Goal: Task Accomplishment & Management: Complete application form

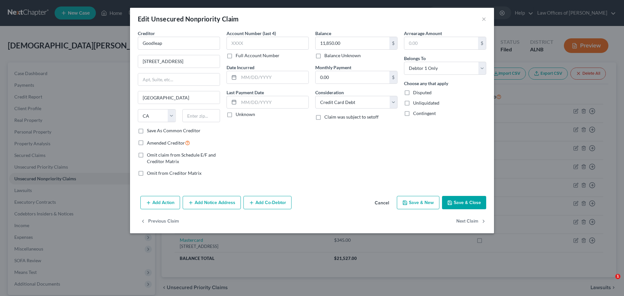
select select "4"
select select "2"
select select "0"
click at [382, 205] on button "Cancel" at bounding box center [381, 202] width 25 height 13
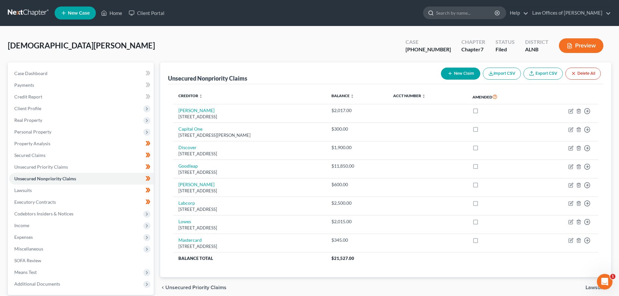
click at [488, 11] on input "search" at bounding box center [465, 13] width 59 height 12
type input "[PERSON_NAME]"
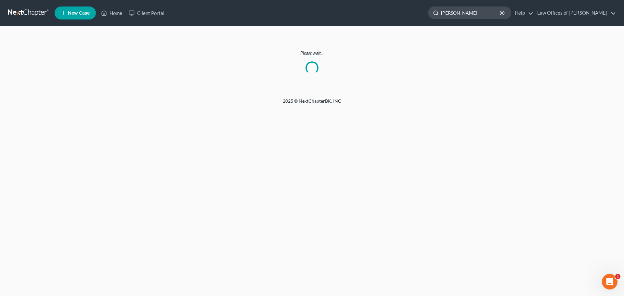
click at [475, 14] on input "[PERSON_NAME]" at bounding box center [470, 13] width 59 height 12
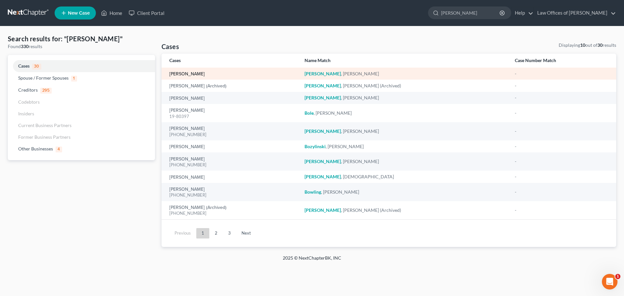
click at [205, 72] on link "[PERSON_NAME]" at bounding box center [186, 74] width 35 height 5
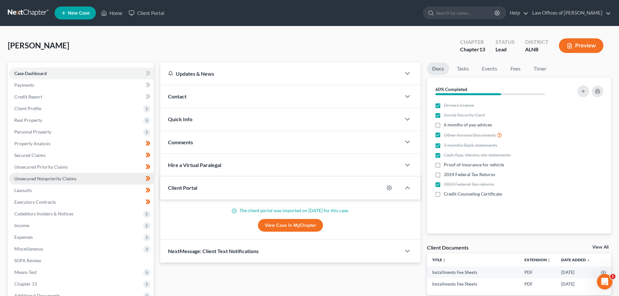
click at [64, 179] on span "Unsecured Nonpriority Claims" at bounding box center [45, 179] width 62 height 6
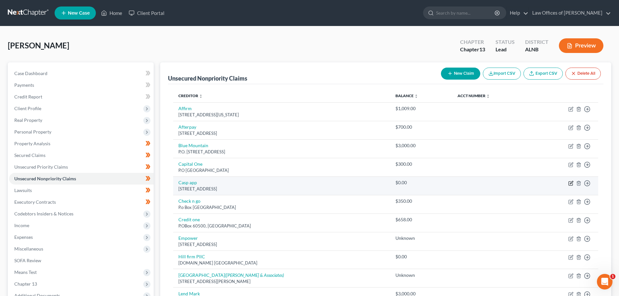
click at [570, 184] on icon "button" at bounding box center [570, 183] width 5 height 5
select select "4"
select select "14"
select select "0"
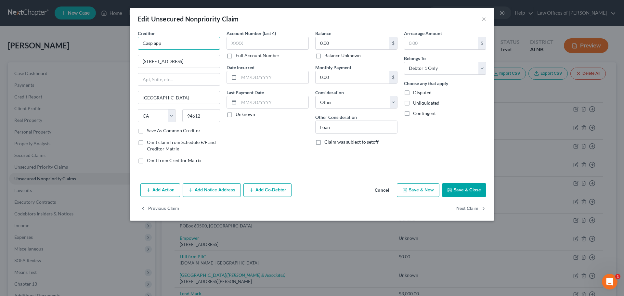
click at [152, 43] on input "Casp app" at bounding box center [179, 43] width 82 height 13
type input "Cash app"
click at [458, 188] on button "Save & Close" at bounding box center [464, 190] width 44 height 14
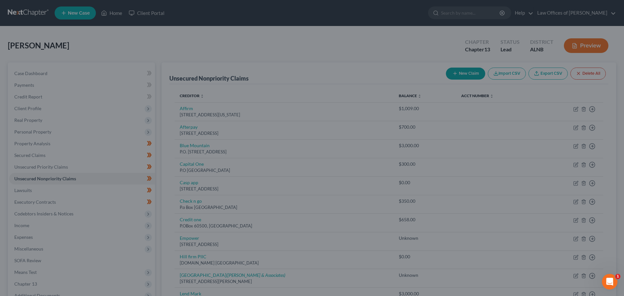
type input "0"
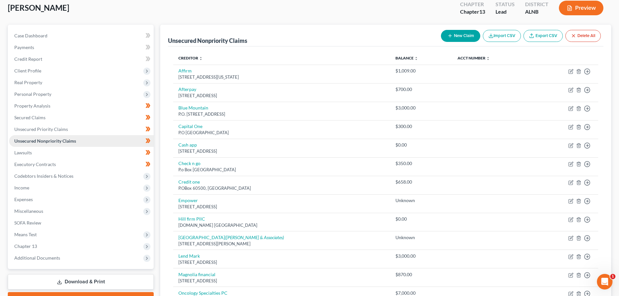
scroll to position [24, 0]
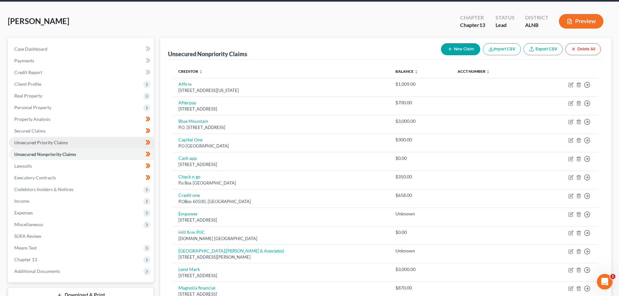
click at [38, 142] on span "Unsecured Priority Claims" at bounding box center [41, 143] width 54 height 6
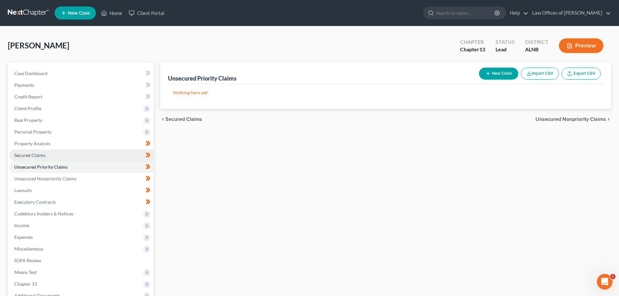
click at [45, 155] on link "Secured Claims" at bounding box center [81, 155] width 145 height 12
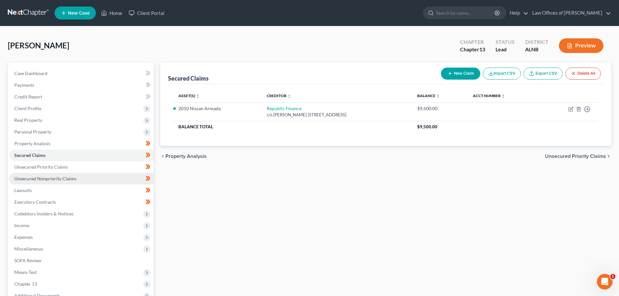
click at [38, 179] on span "Unsecured Nonpriority Claims" at bounding box center [45, 179] width 62 height 6
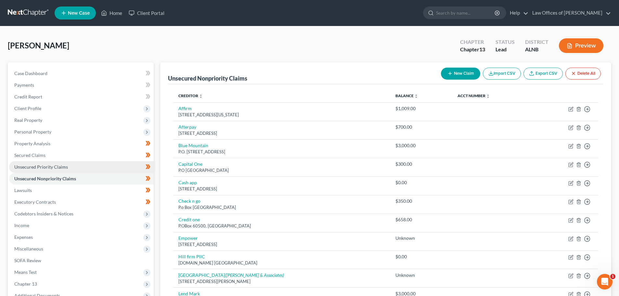
click at [59, 165] on span "Unsecured Priority Claims" at bounding box center [41, 167] width 54 height 6
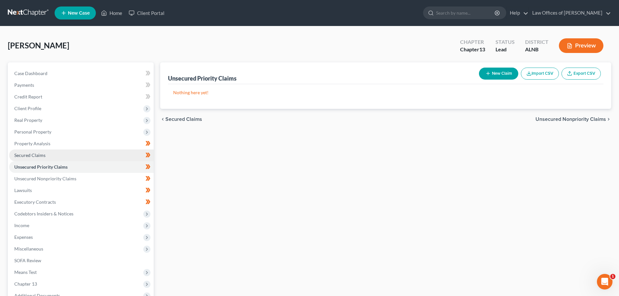
click at [54, 152] on link "Secured Claims" at bounding box center [81, 155] width 145 height 12
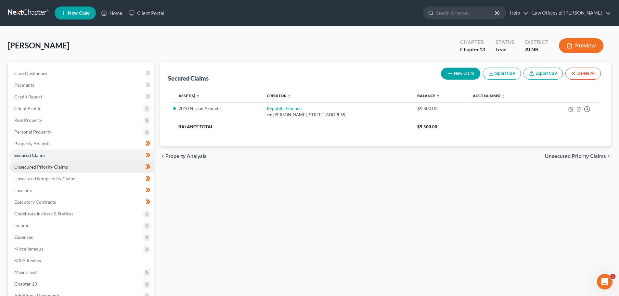
click at [64, 166] on span "Unsecured Priority Claims" at bounding box center [41, 167] width 54 height 6
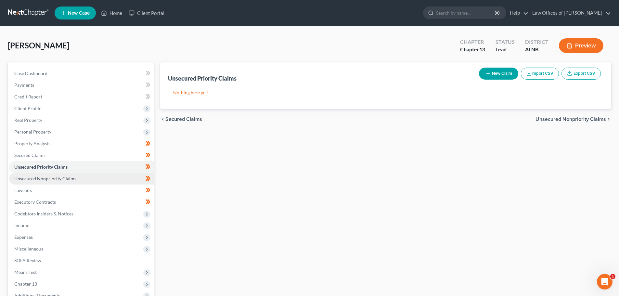
click at [58, 180] on span "Unsecured Nonpriority Claims" at bounding box center [45, 179] width 62 height 6
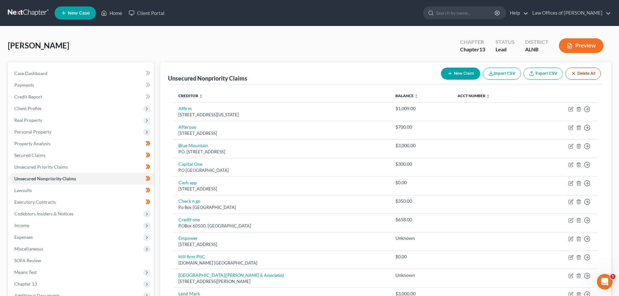
click at [317, 23] on nav "Home New Case Client Portal Law Offices of [PERSON_NAME] [EMAIL_ADDRESS][DOMAIN…" at bounding box center [309, 13] width 619 height 26
drag, startPoint x: 307, startPoint y: 26, endPoint x: 486, endPoint y: 2, distance: 180.3
click at [305, 26] on main "[PERSON_NAME] Upgraded Chapter Chapter 13 Status Lead District ALNB Preview Pet…" at bounding box center [309, 232] width 619 height 412
click at [221, 37] on div "[PERSON_NAME] Upgraded Chapter Chapter 13 Status Lead District ALNB Preview" at bounding box center [309, 48] width 603 height 28
click at [177, 56] on div "[PERSON_NAME] Upgraded Chapter Chapter 13 Status Lead District ALNB Preview" at bounding box center [309, 48] width 603 height 28
